Goal: Task Accomplishment & Management: Complete application form

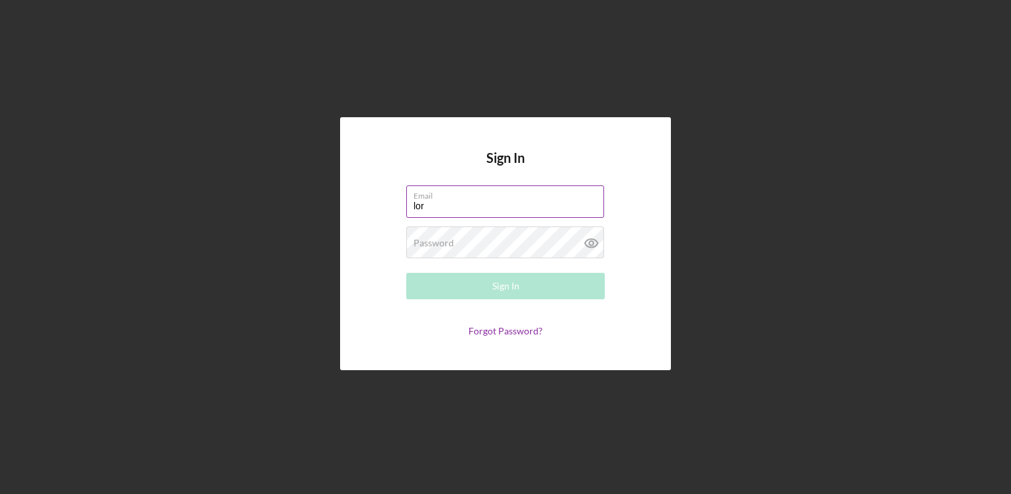
type input "[PERSON_NAME][EMAIL_ADDRESS][PERSON_NAME][DOMAIN_NAME]"
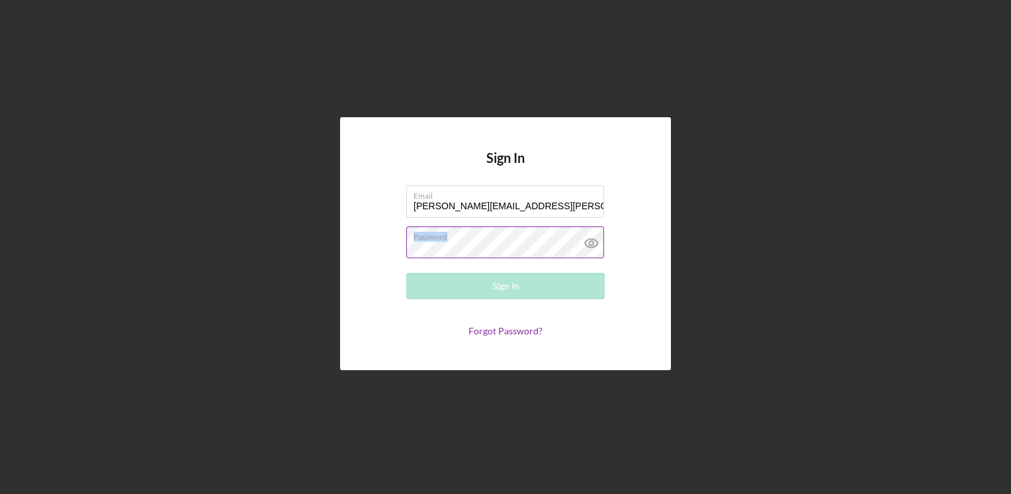
click at [487, 235] on div "Password Required" at bounding box center [505, 242] width 199 height 33
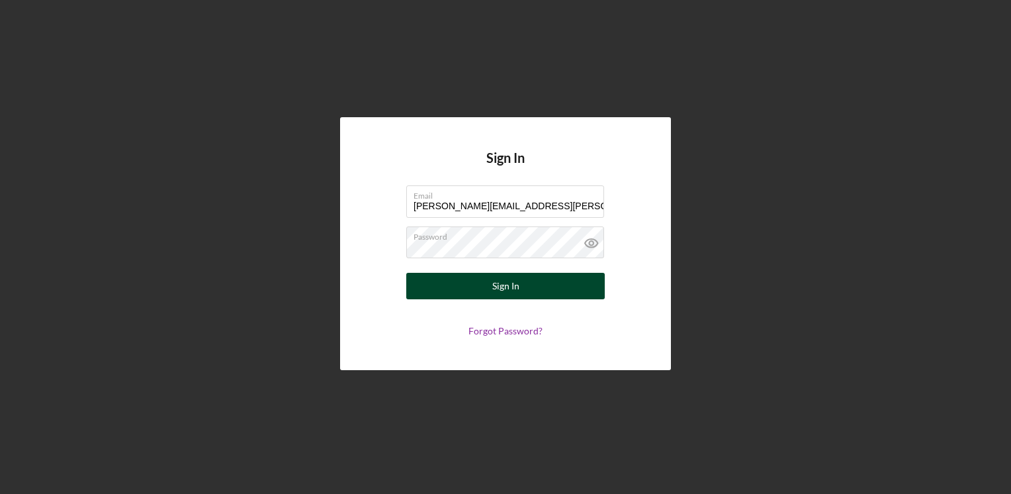
click at [516, 285] on div "Sign In" at bounding box center [505, 286] width 27 height 26
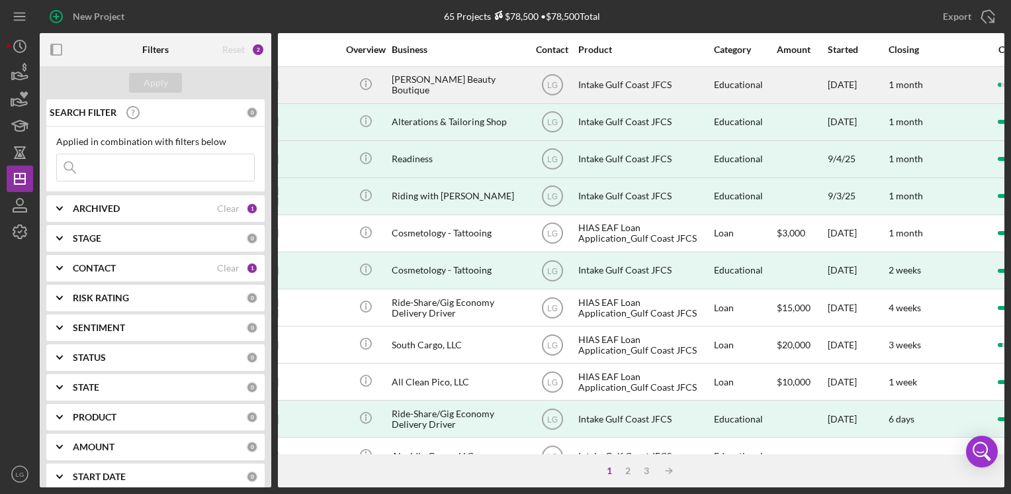
scroll to position [0, 179]
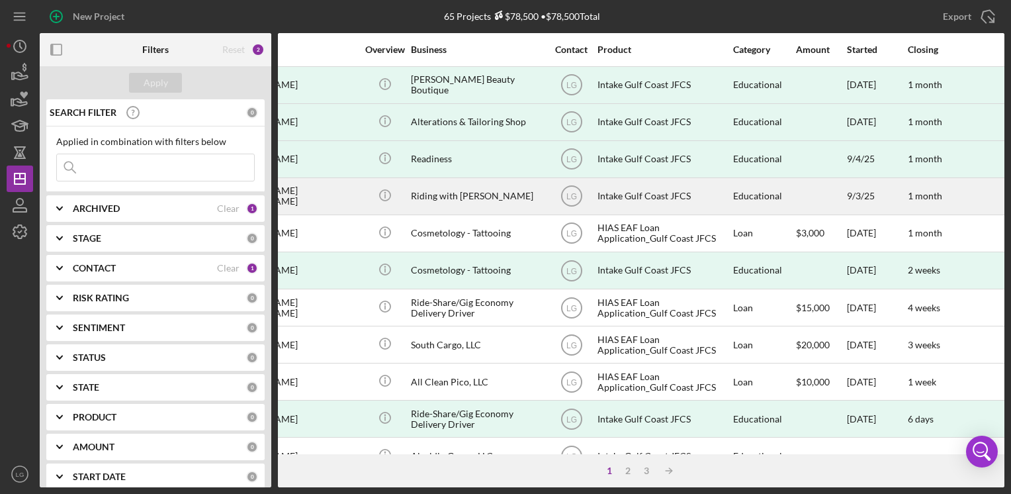
click at [970, 199] on div "1 month" at bounding box center [957, 196] width 99 height 35
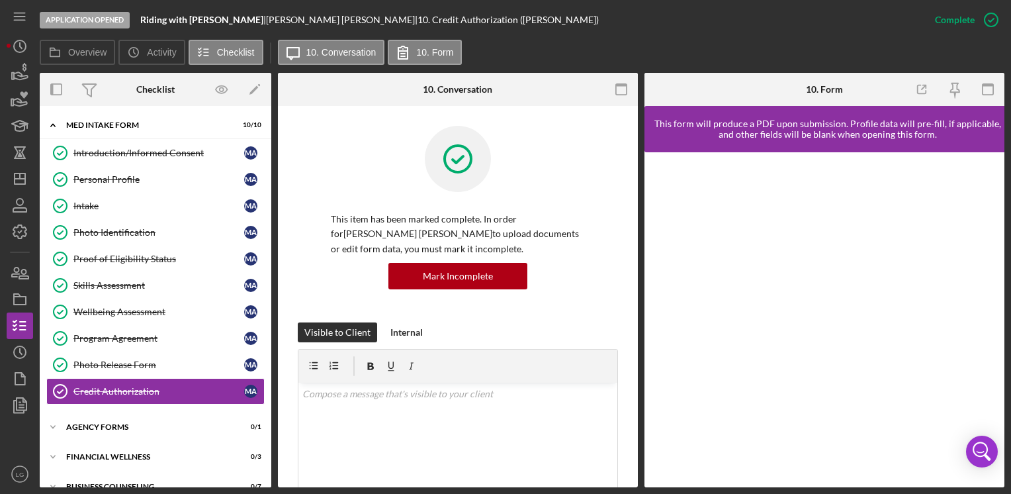
scroll to position [15, 0]
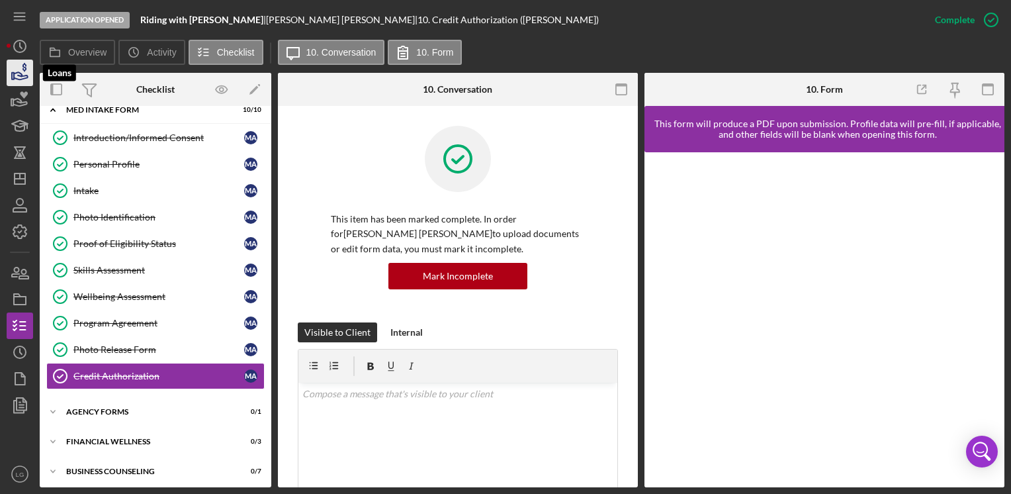
click at [16, 73] on icon "button" at bounding box center [19, 72] width 33 height 33
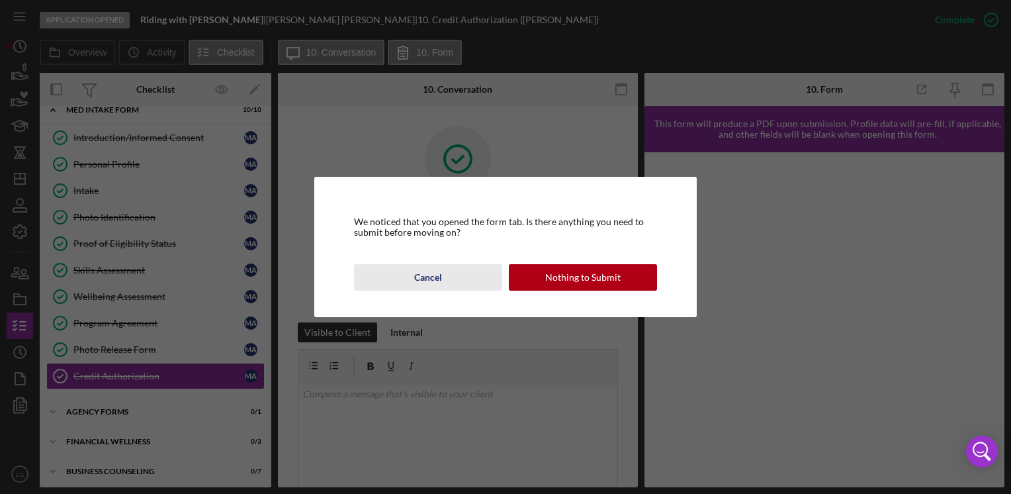
click at [437, 277] on div "Cancel" at bounding box center [428, 277] width 28 height 26
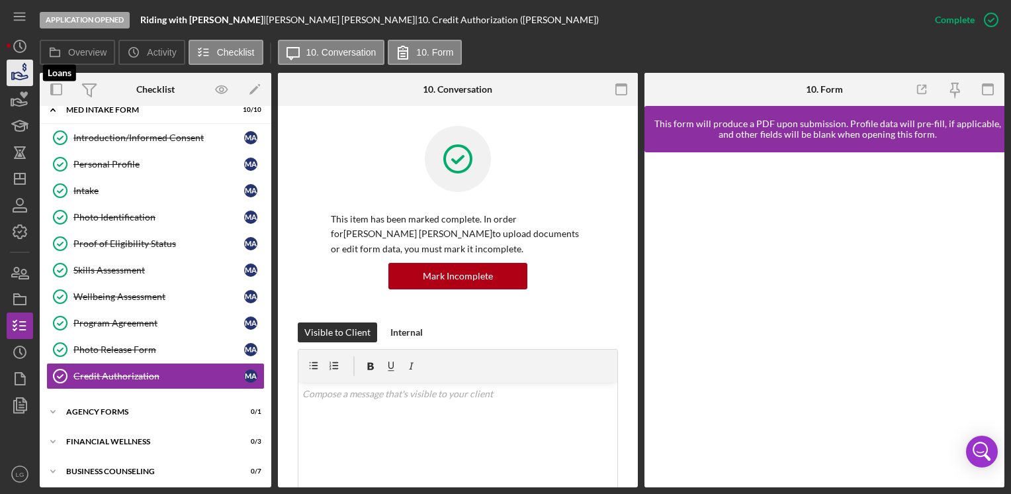
click at [16, 69] on icon "button" at bounding box center [19, 72] width 33 height 33
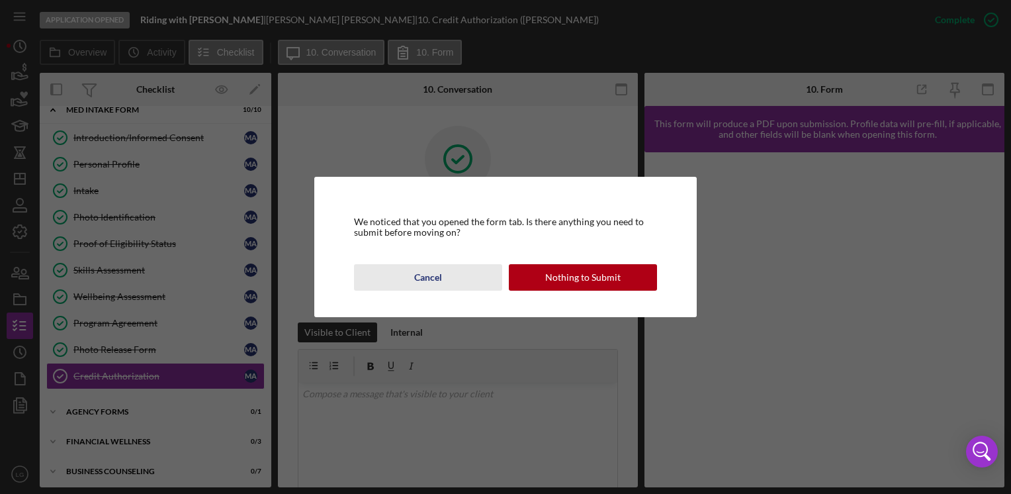
click at [440, 273] on div "Cancel" at bounding box center [428, 277] width 28 height 26
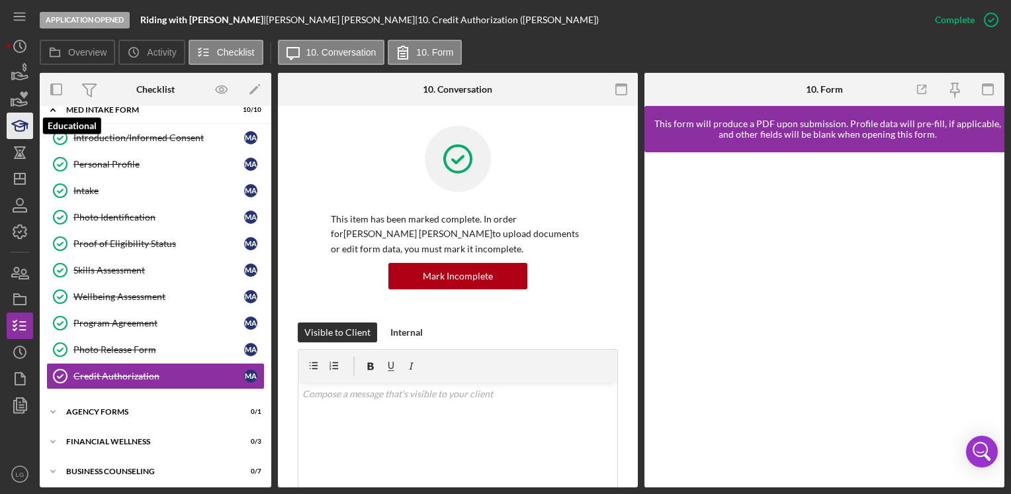
click at [24, 122] on polygon "button" at bounding box center [20, 123] width 16 height 7
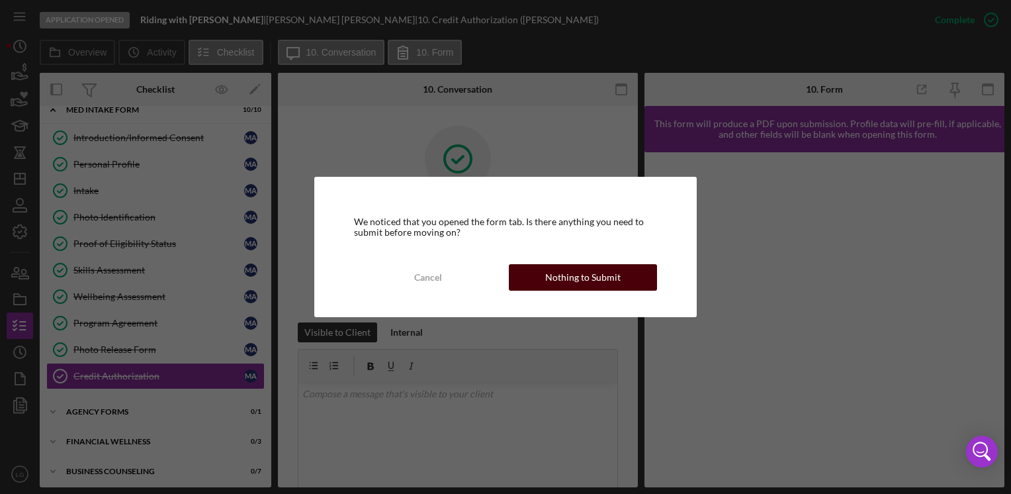
click at [570, 279] on div "Nothing to Submit" at bounding box center [582, 277] width 75 height 26
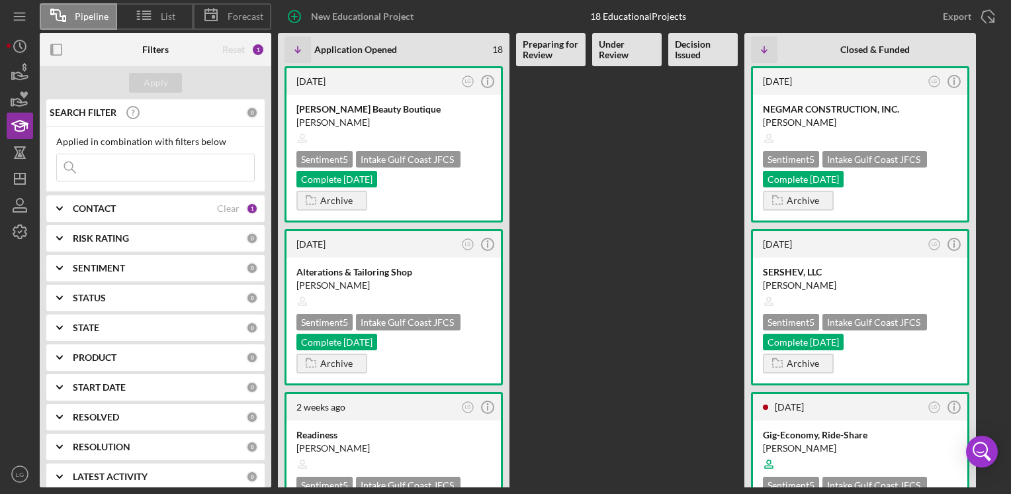
click at [991, 366] on div "[DATE] LG Icon/Info [PERSON_NAME] Beauty Boutique [PERSON_NAME] Sentiment 5 Int…" at bounding box center [641, 276] width 727 height 421
click at [19, 69] on icon "button" at bounding box center [19, 72] width 33 height 33
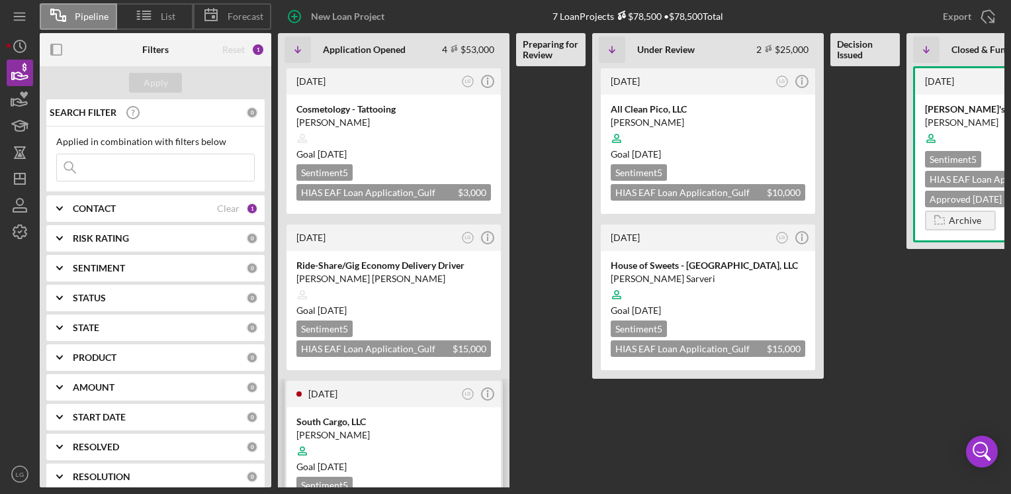
click at [347, 461] on time "[DATE]" at bounding box center [332, 466] width 29 height 11
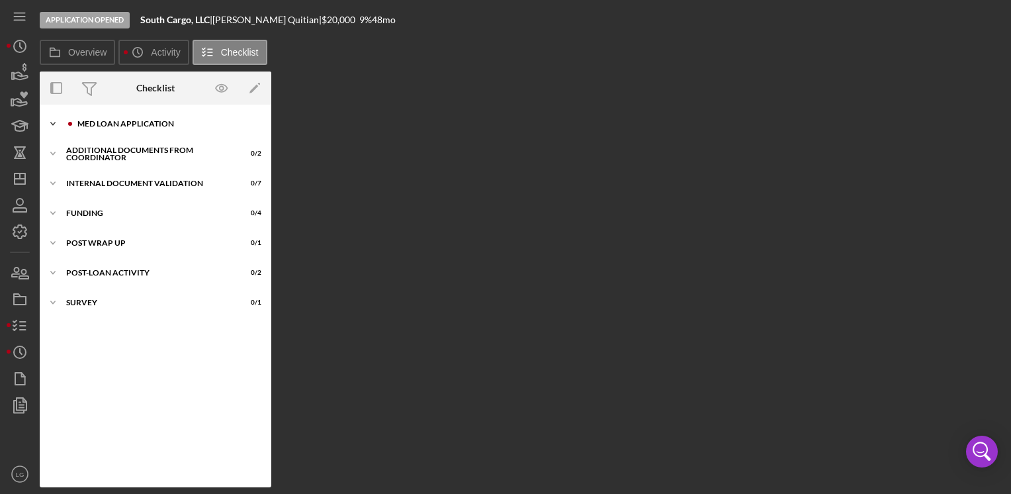
click at [142, 122] on div "MED Loan Application" at bounding box center [165, 124] width 177 height 8
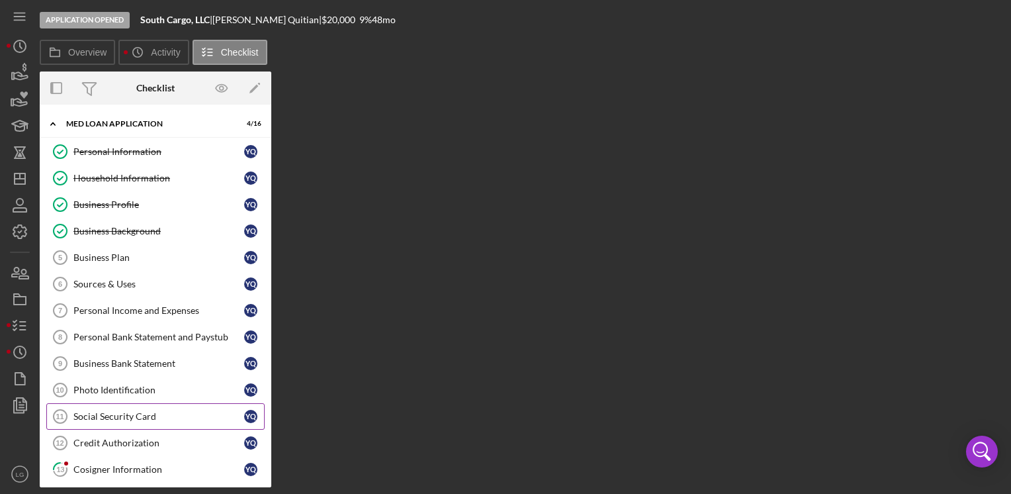
click at [154, 412] on div "Social Security Card" at bounding box center [158, 416] width 171 height 11
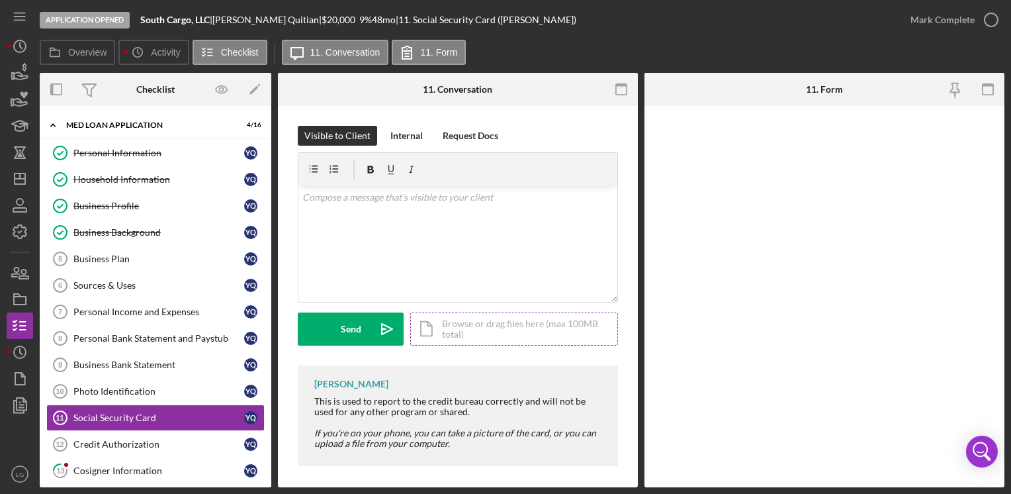
click at [466, 325] on div "Icon/Document Browse or drag files here (max 100MB total) Tap to choose files o…" at bounding box center [514, 328] width 208 height 33
click at [148, 439] on div "Credit Authorization" at bounding box center [158, 444] width 171 height 11
